Goal: Task Accomplishment & Management: Manage account settings

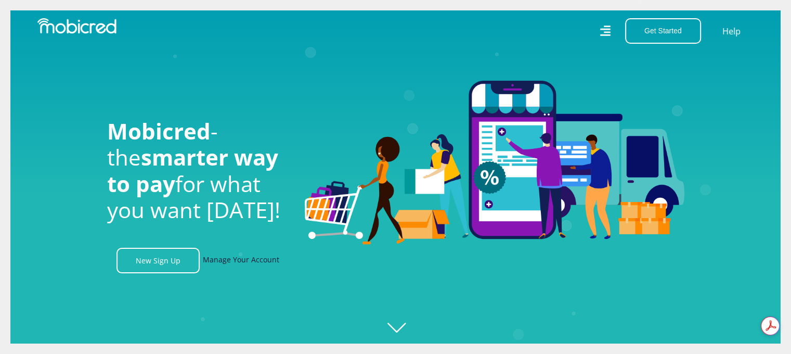
click at [228, 262] on link "Manage Your Account" at bounding box center [241, 260] width 76 height 25
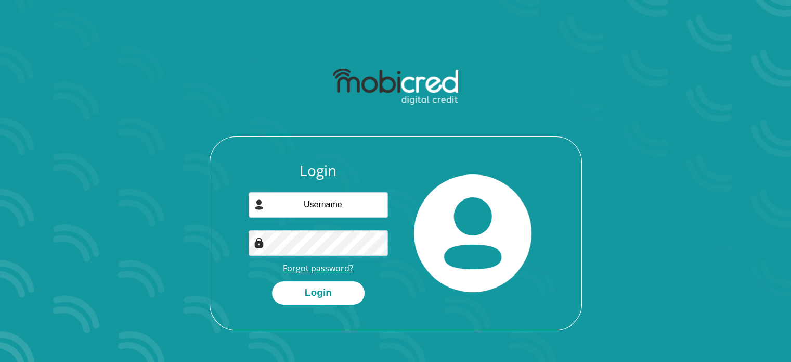
click at [313, 273] on link "Forgot password?" at bounding box center [318, 267] width 70 height 11
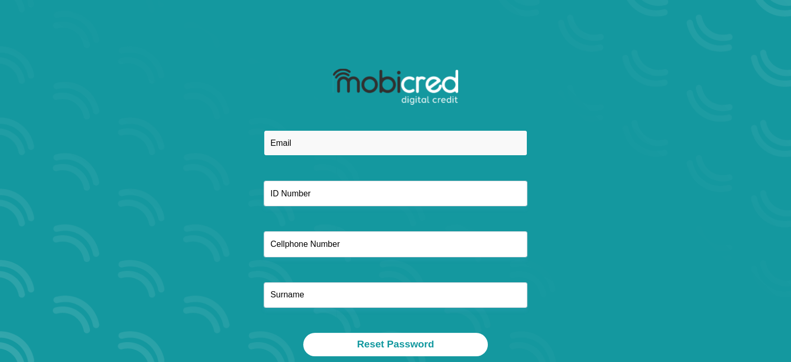
click at [279, 143] on input "email" at bounding box center [396, 142] width 264 height 25
type input "lebo0405mokoena@gmail.com"
type input "0727454456"
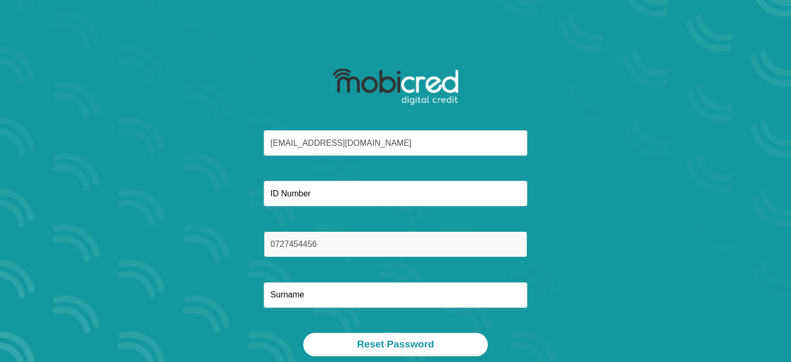
type input "Mokoena"
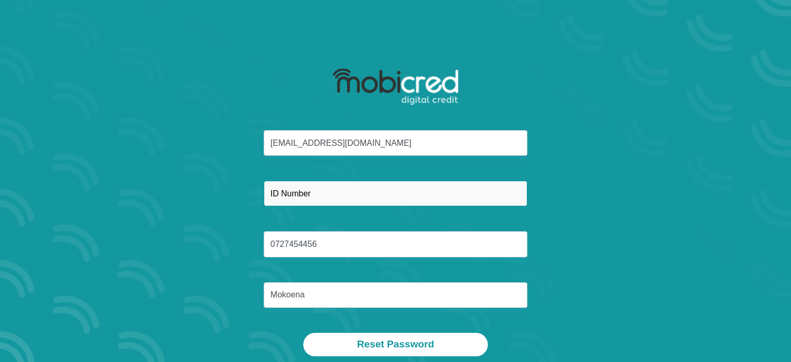
click at [325, 192] on input "text" at bounding box center [396, 193] width 264 height 25
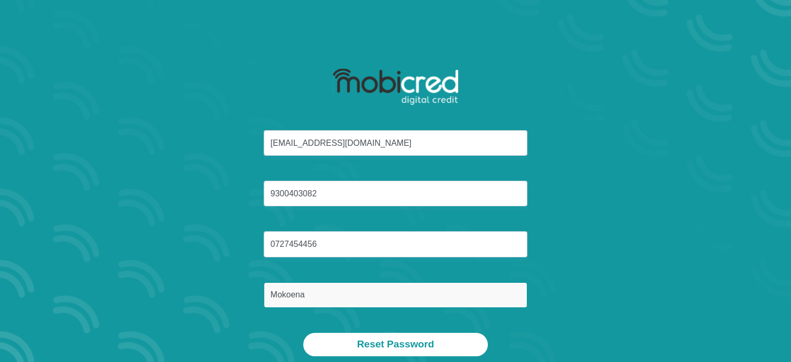
click at [344, 298] on input "Mokoena" at bounding box center [396, 294] width 264 height 25
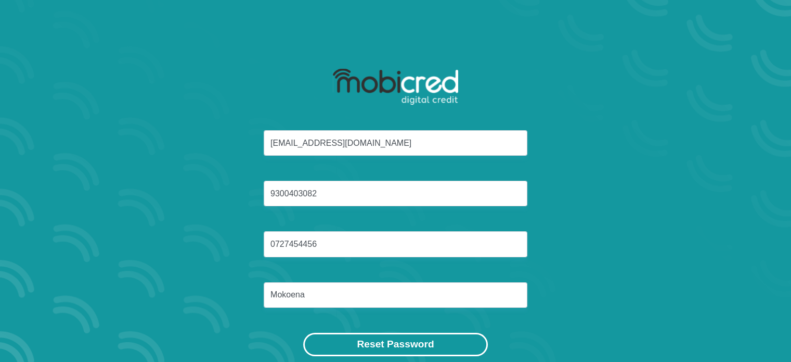
click at [364, 344] on button "Reset Password" at bounding box center [395, 343] width 184 height 23
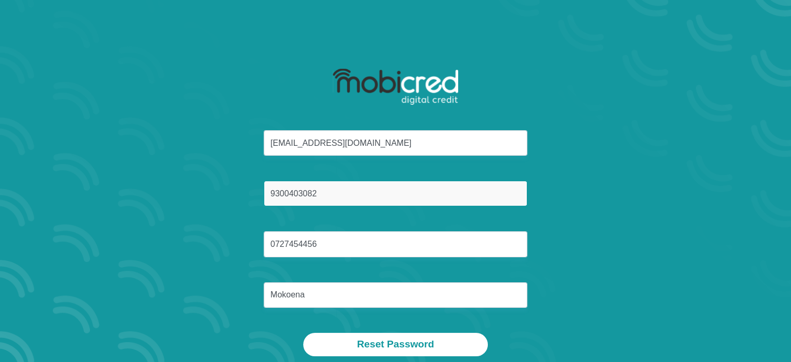
drag, startPoint x: 331, startPoint y: 200, endPoint x: 213, endPoint y: 188, distance: 119.2
click at [213, 188] on div "lebo0405mokoena@gmail.com 9300403082 0727454456 Mokoena" at bounding box center [396, 231] width 559 height 202
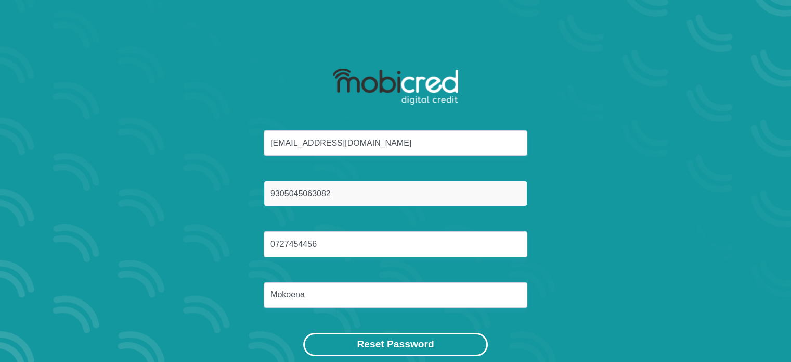
type input "9305045063082"
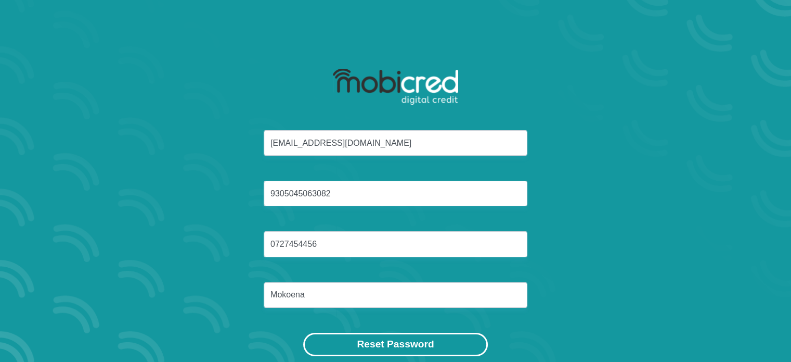
click at [453, 337] on button "Reset Password" at bounding box center [395, 343] width 184 height 23
